Goal: Browse casually

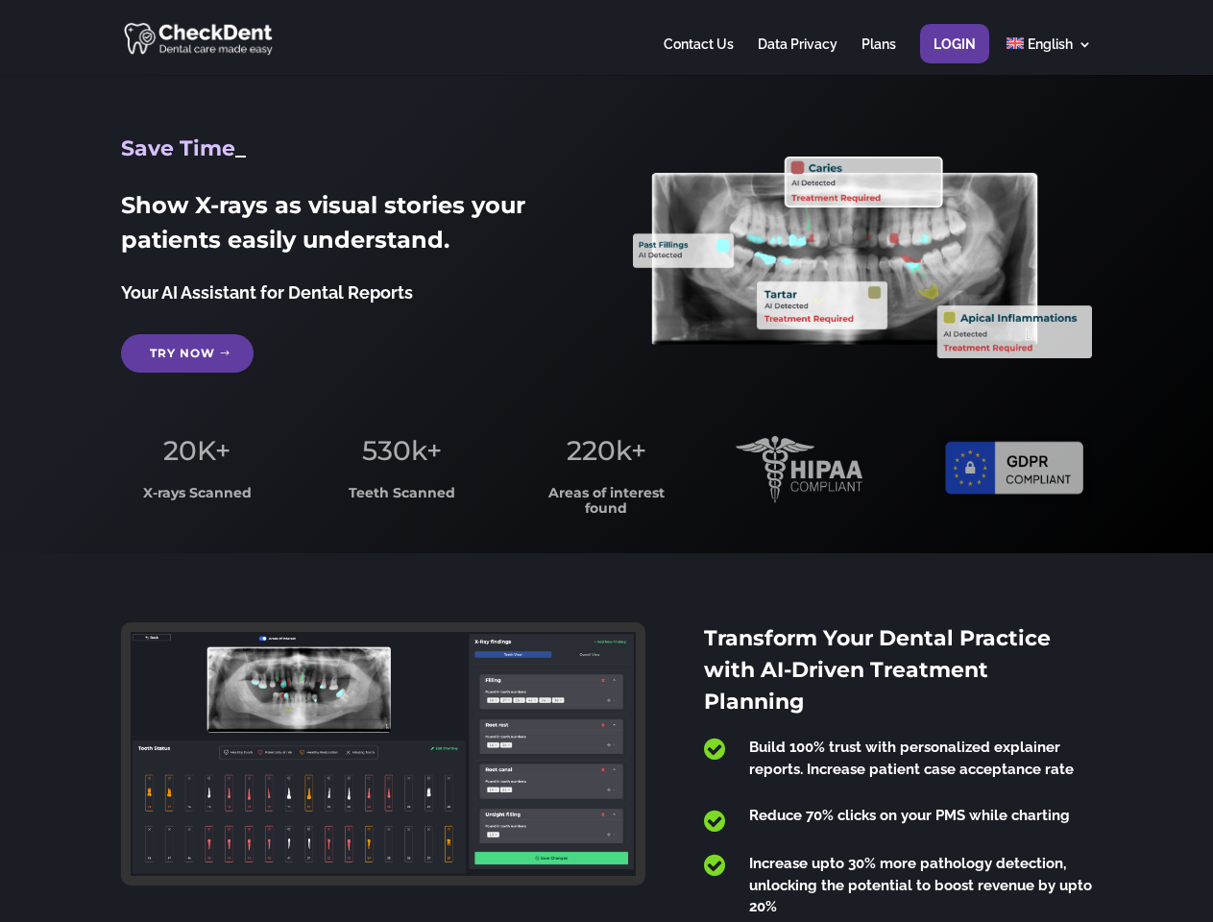
click at [606, 461] on span "220k+" at bounding box center [607, 450] width 80 height 33
click at [606, 37] on div at bounding box center [606, 37] width 970 height 75
click at [606, 461] on span "220k+" at bounding box center [607, 450] width 80 height 33
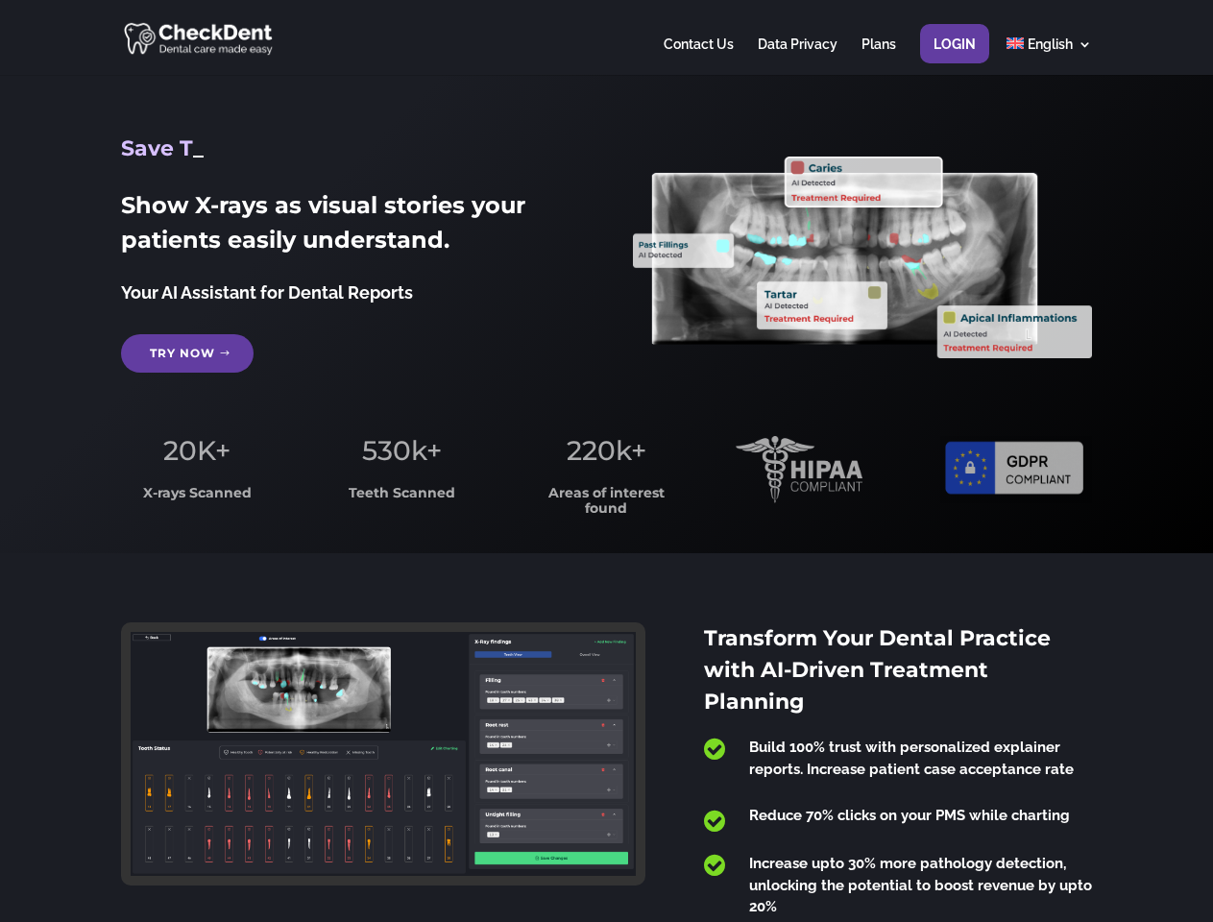
click at [606, 37] on div at bounding box center [606, 37] width 970 height 75
